Goal: Transaction & Acquisition: Purchase product/service

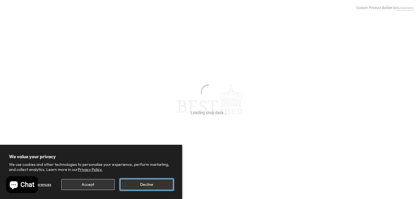
click at [143, 187] on button "Decline" at bounding box center [146, 184] width 53 height 11
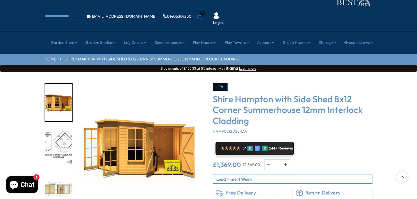
scroll to position [56, 0]
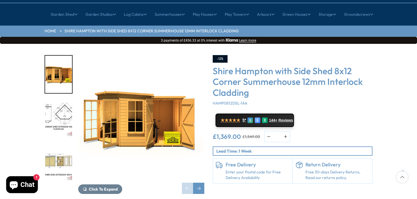
click at [55, 100] on img "2 / 10" at bounding box center [58, 118] width 27 height 37
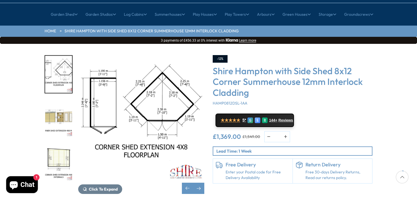
click at [63, 143] on img "4 / 10" at bounding box center [58, 161] width 27 height 37
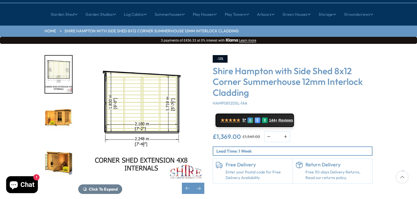
click at [56, 101] on img "5 / 10" at bounding box center [58, 118] width 27 height 37
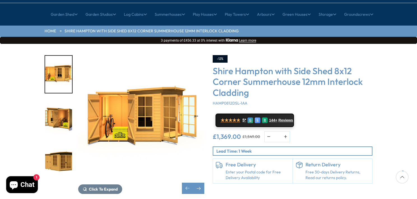
click at [61, 101] on img "6 / 10" at bounding box center [58, 118] width 27 height 37
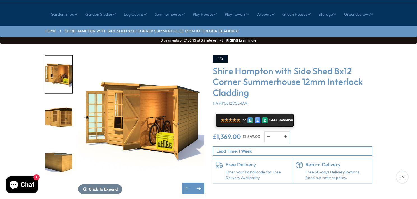
click at [62, 105] on img "7 / 10" at bounding box center [58, 118] width 27 height 37
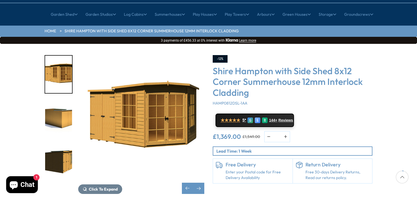
click at [62, 105] on img "8 / 10" at bounding box center [58, 118] width 27 height 37
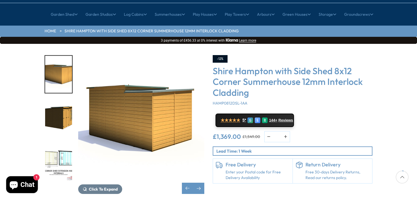
click at [62, 105] on img "9 / 10" at bounding box center [58, 118] width 27 height 37
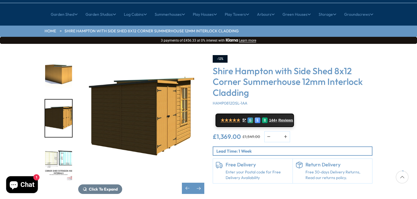
click at [63, 143] on img "10 / 10" at bounding box center [58, 161] width 27 height 37
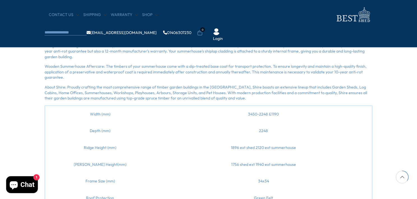
scroll to position [505, 0]
